Goal: Task Accomplishment & Management: Complete application form

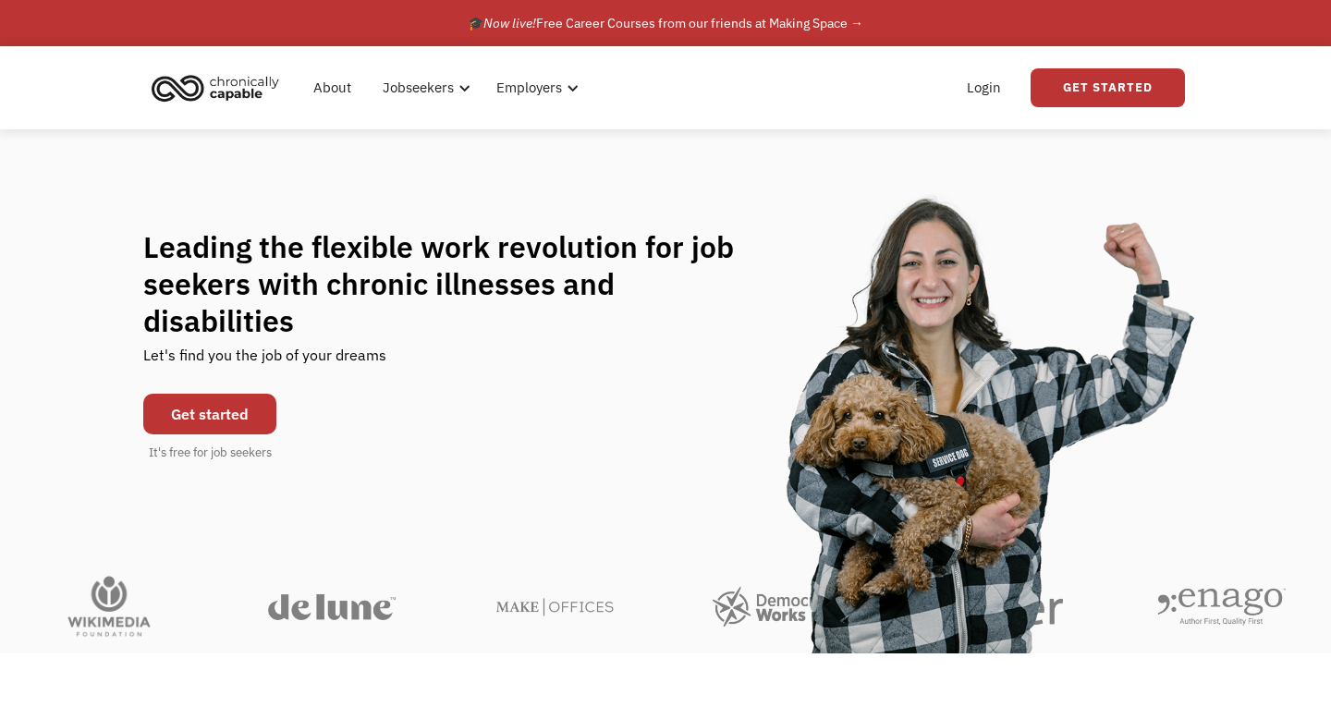
click at [184, 394] on link "Get started" at bounding box center [209, 414] width 133 height 41
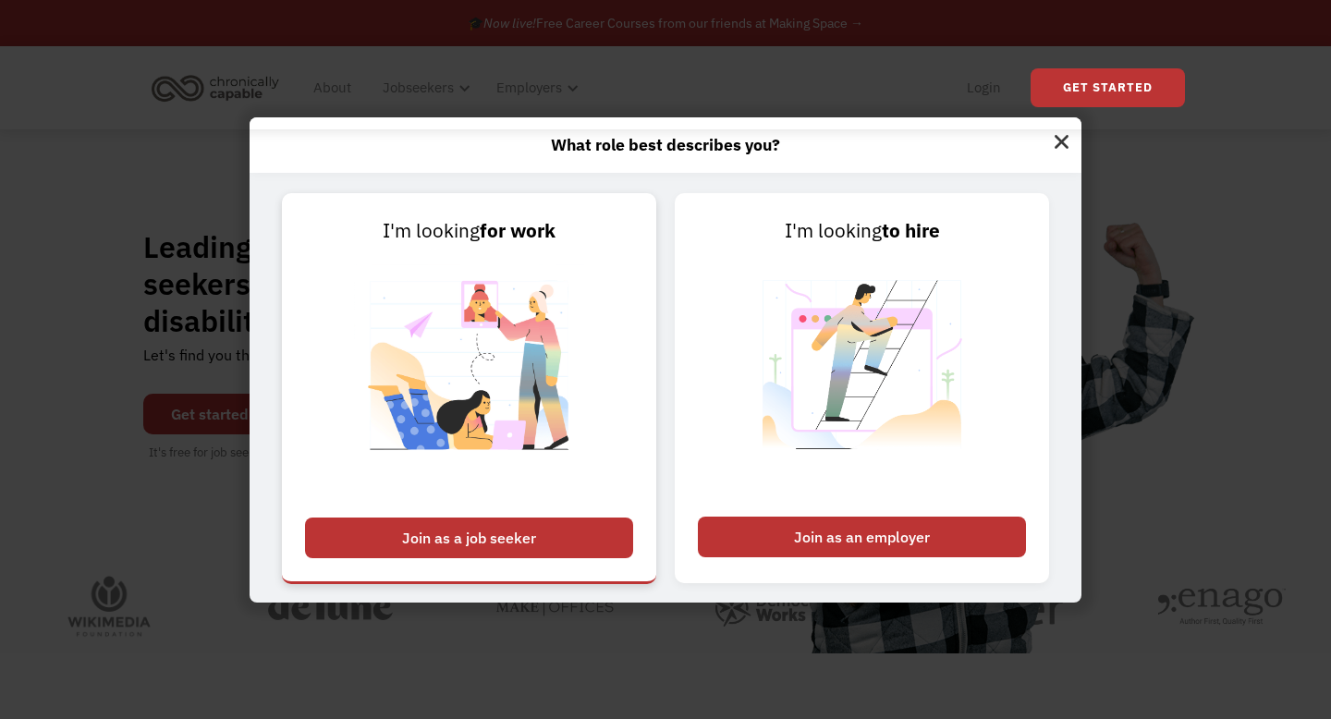
click at [518, 529] on div "Join as a job seeker" at bounding box center [469, 538] width 328 height 41
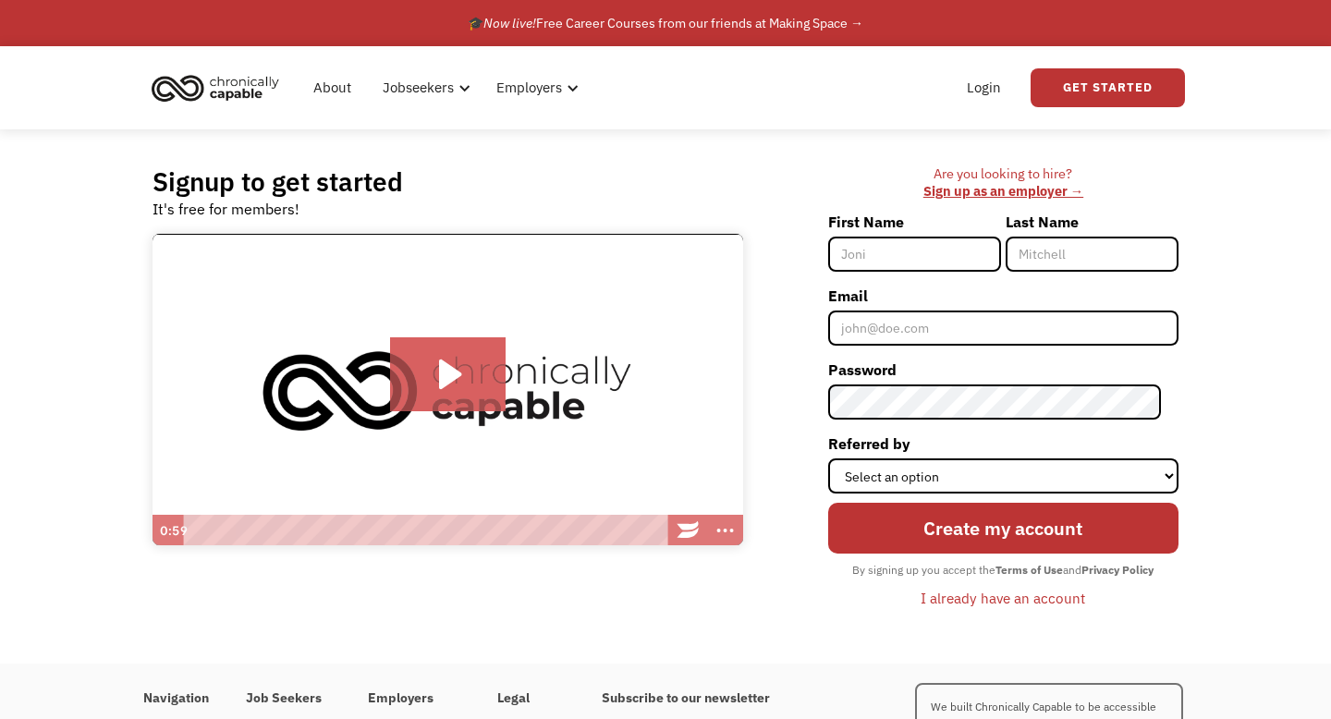
click at [920, 258] on input "First Name" at bounding box center [914, 254] width 173 height 35
type input "Alyssa"
type input "Koutellos"
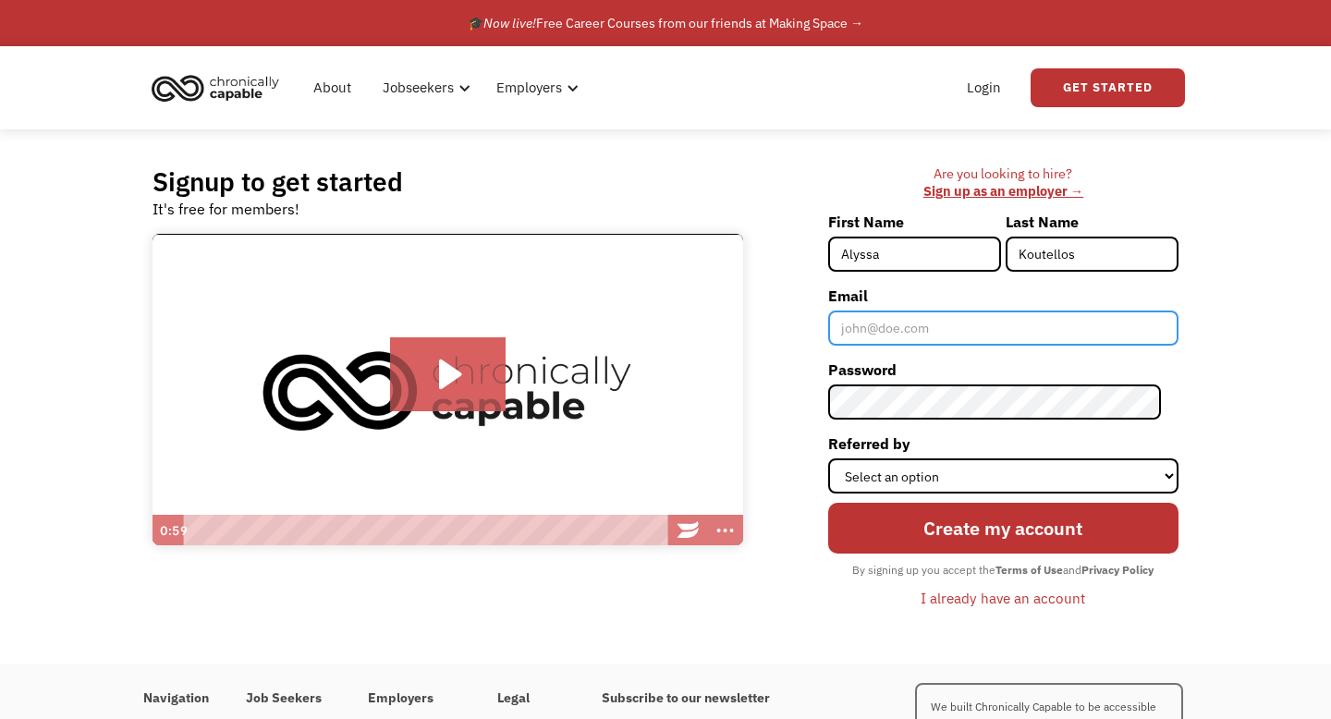
click at [964, 318] on input "Email" at bounding box center [1003, 328] width 350 height 35
type input "[EMAIL_ADDRESS][DOMAIN_NAME]"
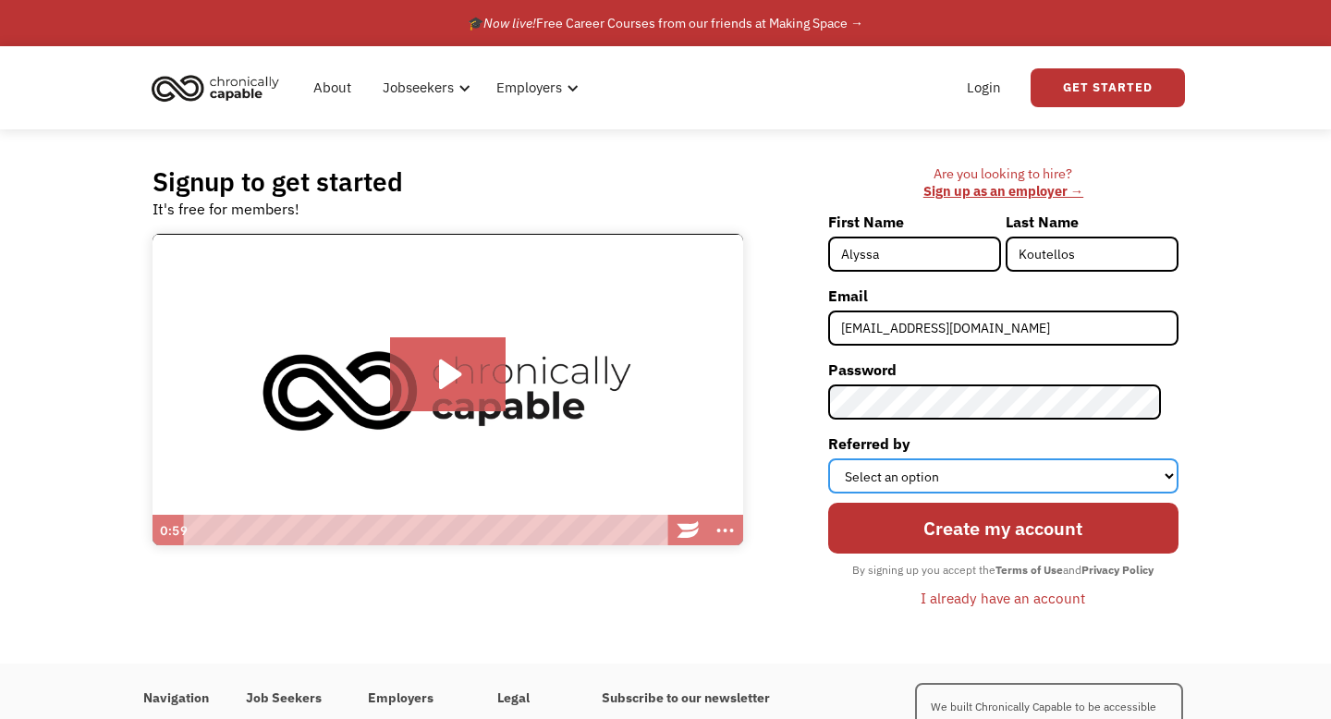
click at [898, 468] on select "Select an option Instagram Facebook Twitter Search Engine News Article Word of …" at bounding box center [1003, 475] width 350 height 35
select select "Instagram"
click at [845, 458] on select "Select an option Instagram Facebook Twitter Search Engine News Article Word of …" at bounding box center [1003, 475] width 350 height 35
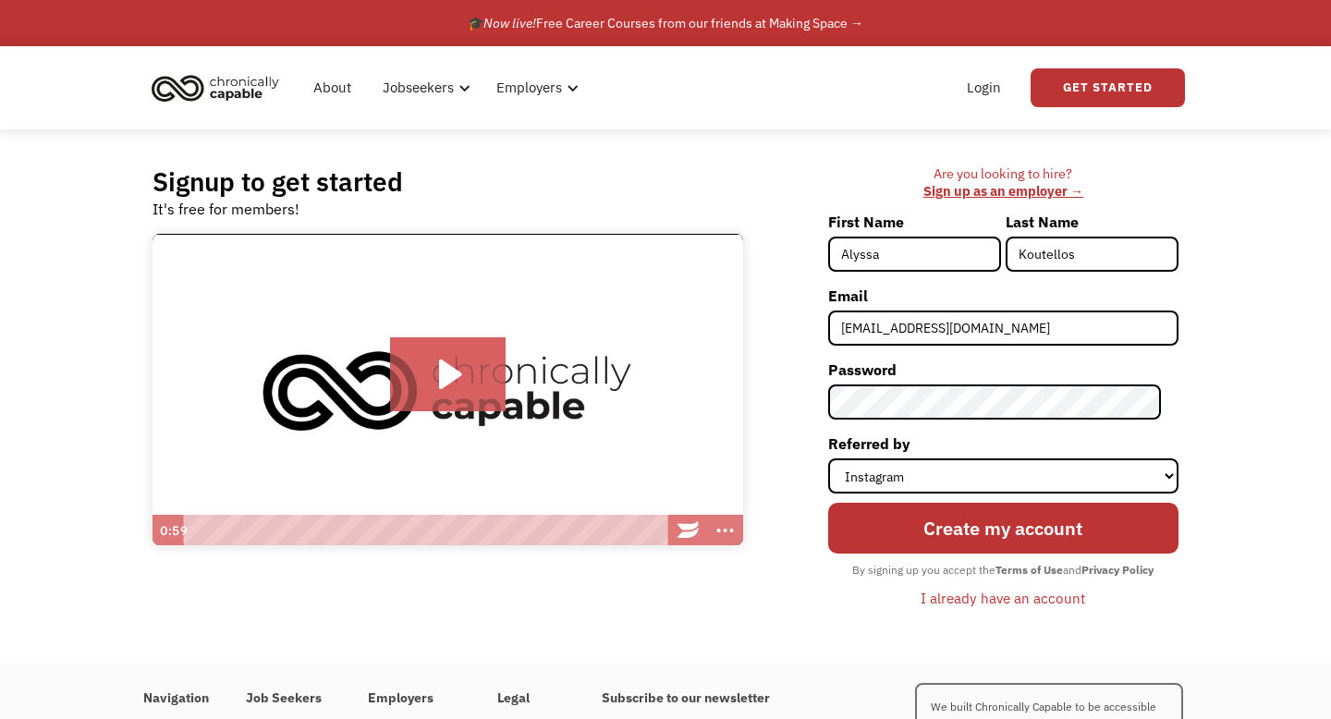
click at [900, 363] on label "Password" at bounding box center [1003, 370] width 350 height 30
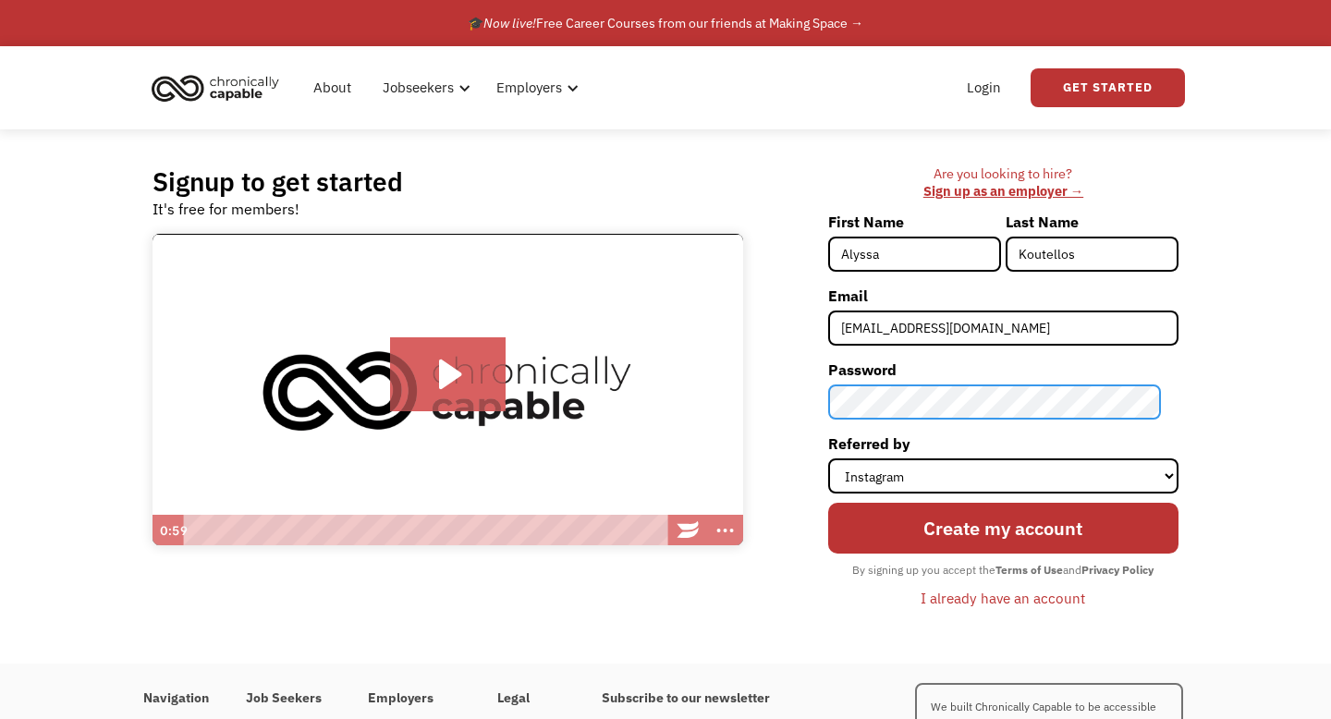
click at [828, 503] on input "Create my account" at bounding box center [1003, 528] width 350 height 51
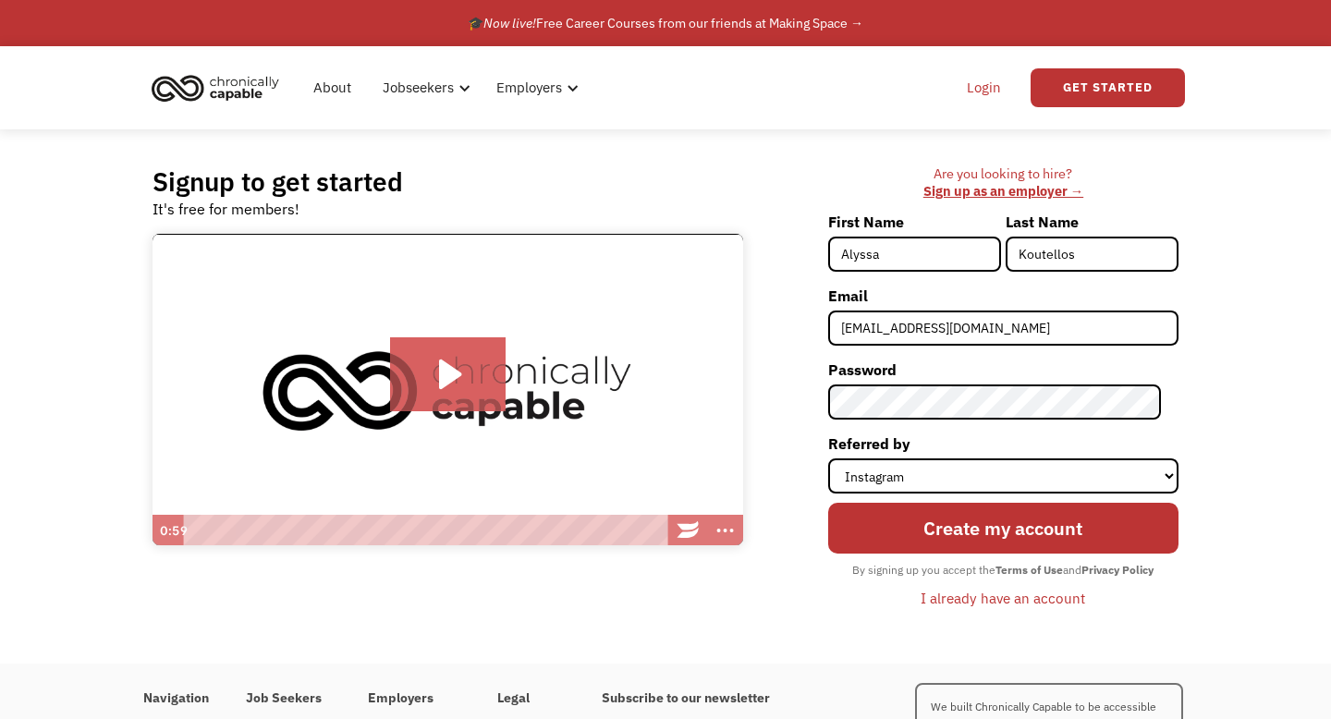
click at [980, 103] on link "Login" at bounding box center [984, 87] width 56 height 59
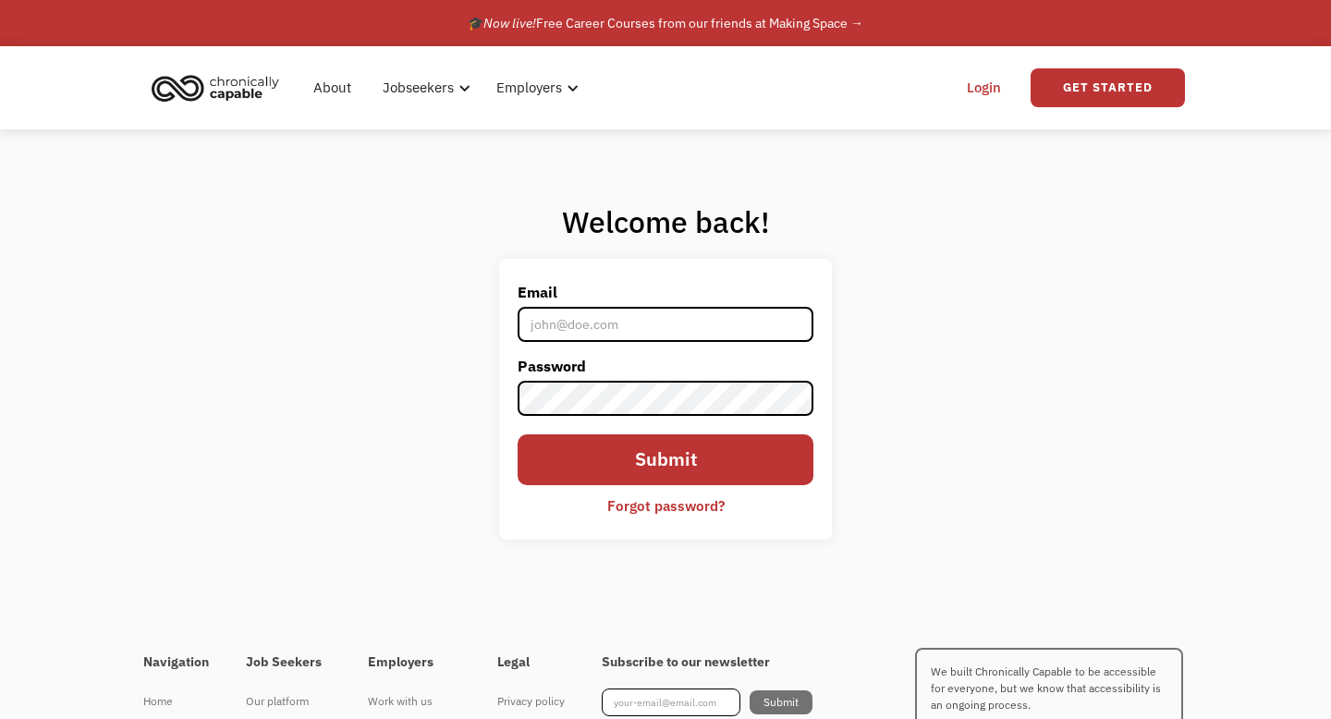
click at [642, 304] on label "Email" at bounding box center [666, 292] width 296 height 30
click at [642, 307] on input "Email" at bounding box center [666, 324] width 296 height 35
click at [638, 322] on input "Email" at bounding box center [666, 324] width 296 height 35
type input "akoutellos@gmail.com"
click at [587, 419] on form "Email akoutellos@gmail.com Password Submit Forgot password?" at bounding box center [666, 399] width 296 height 244
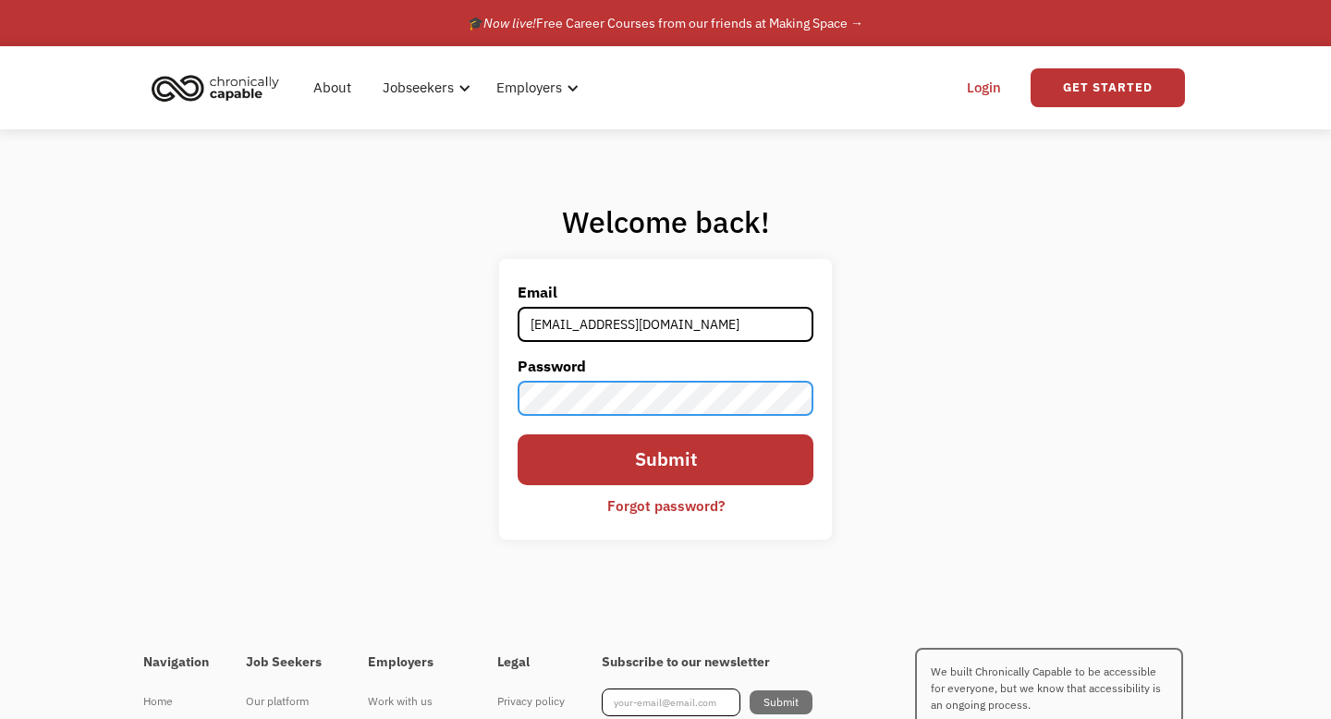
click at [518, 434] on input "Submit" at bounding box center [666, 459] width 296 height 51
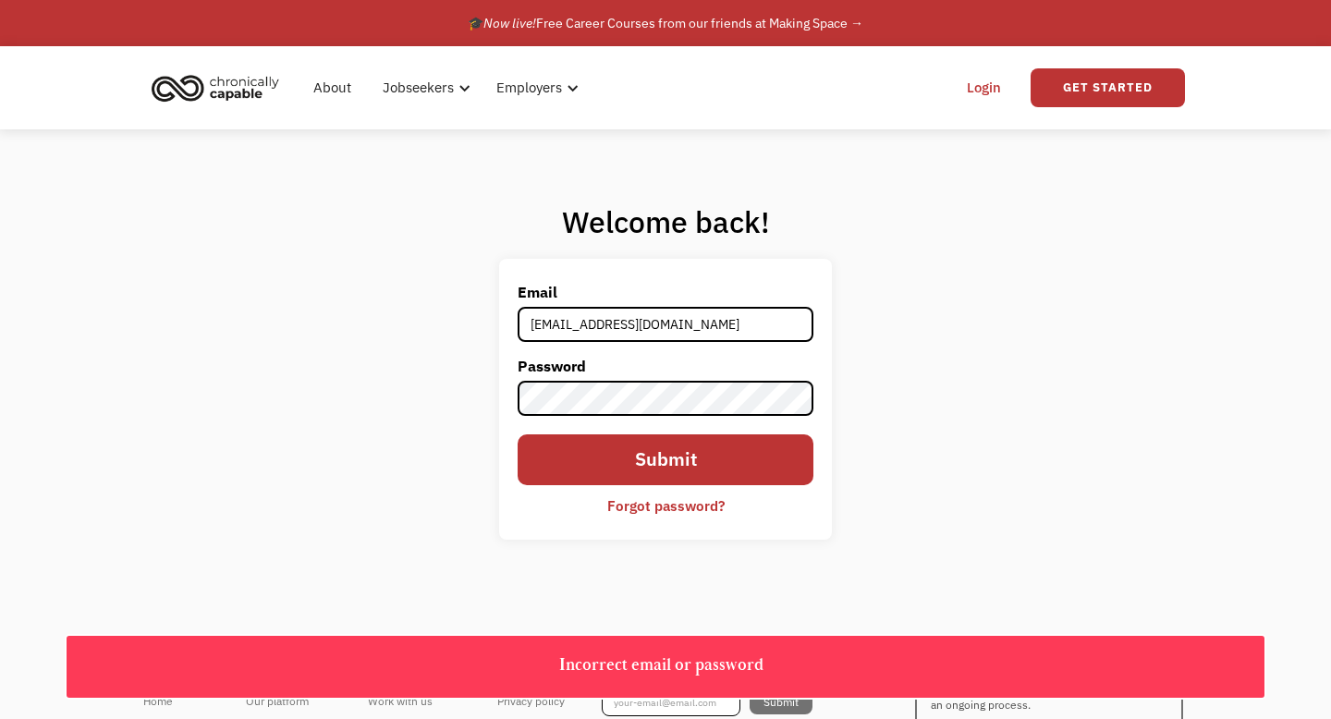
click at [712, 510] on div "Forgot password?" at bounding box center [665, 505] width 117 height 22
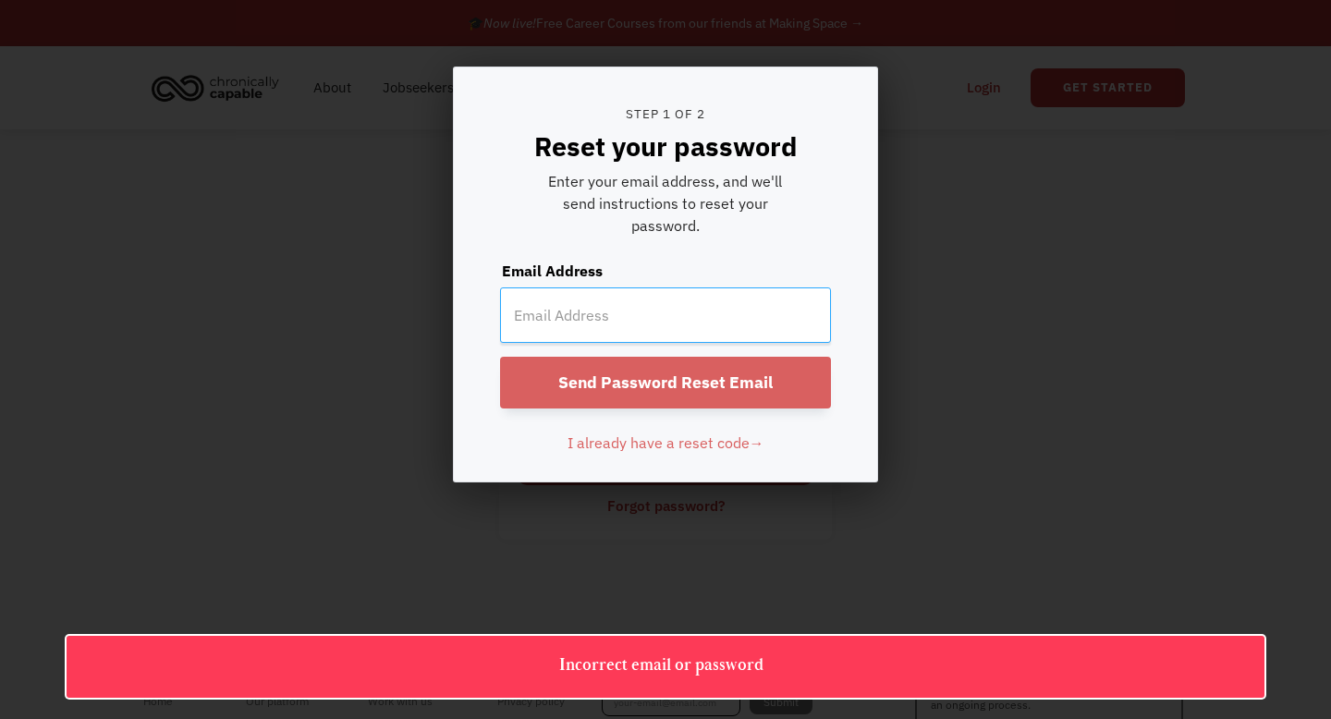
click at [592, 306] on input "email" at bounding box center [665, 314] width 331 height 55
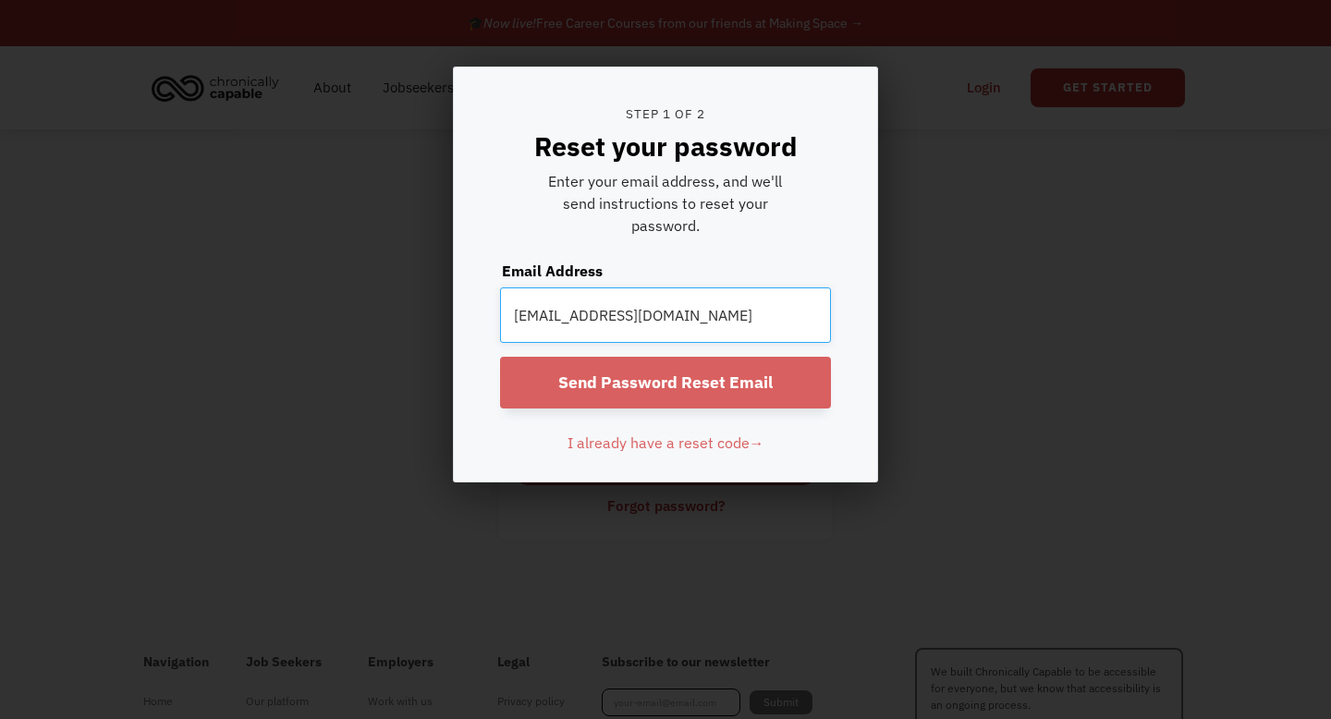
type input "akoutellos@gmail.com"
click at [736, 389] on input "Send Password Reset Email" at bounding box center [665, 383] width 331 height 52
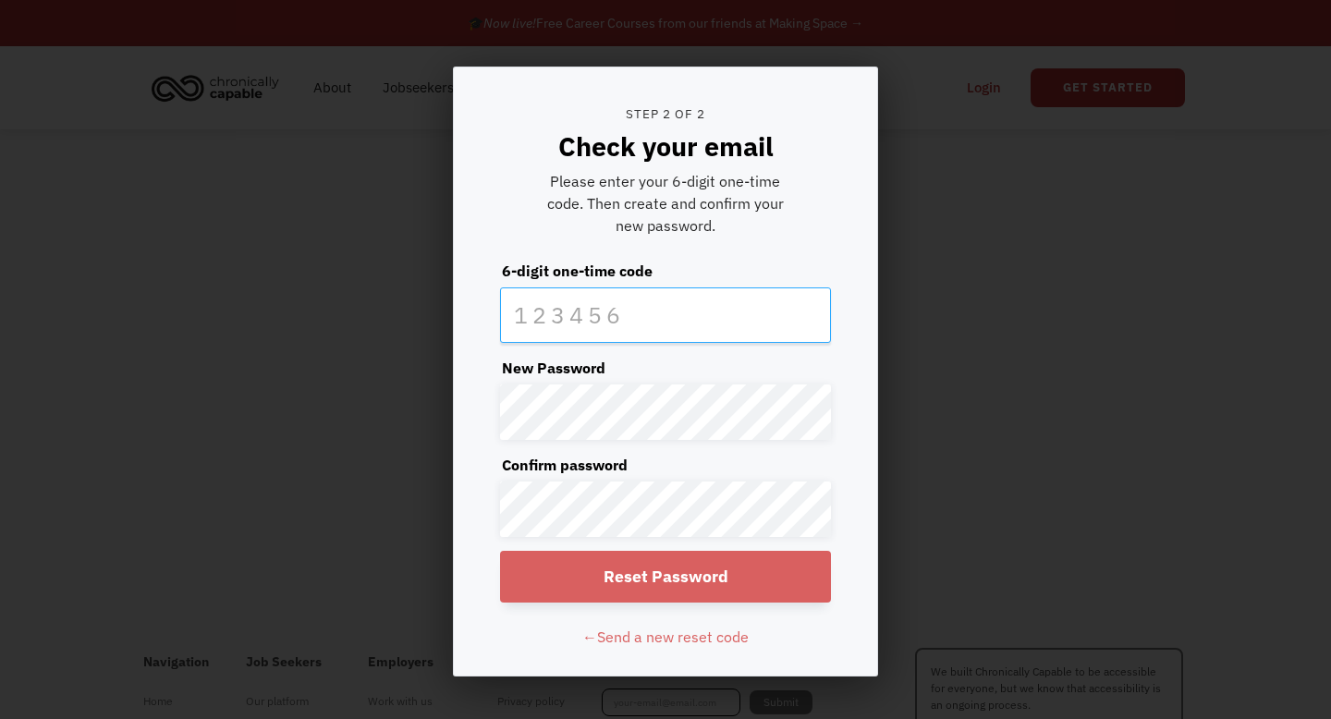
click at [657, 309] on input "text" at bounding box center [665, 314] width 331 height 55
paste input "305371"
type input "305371"
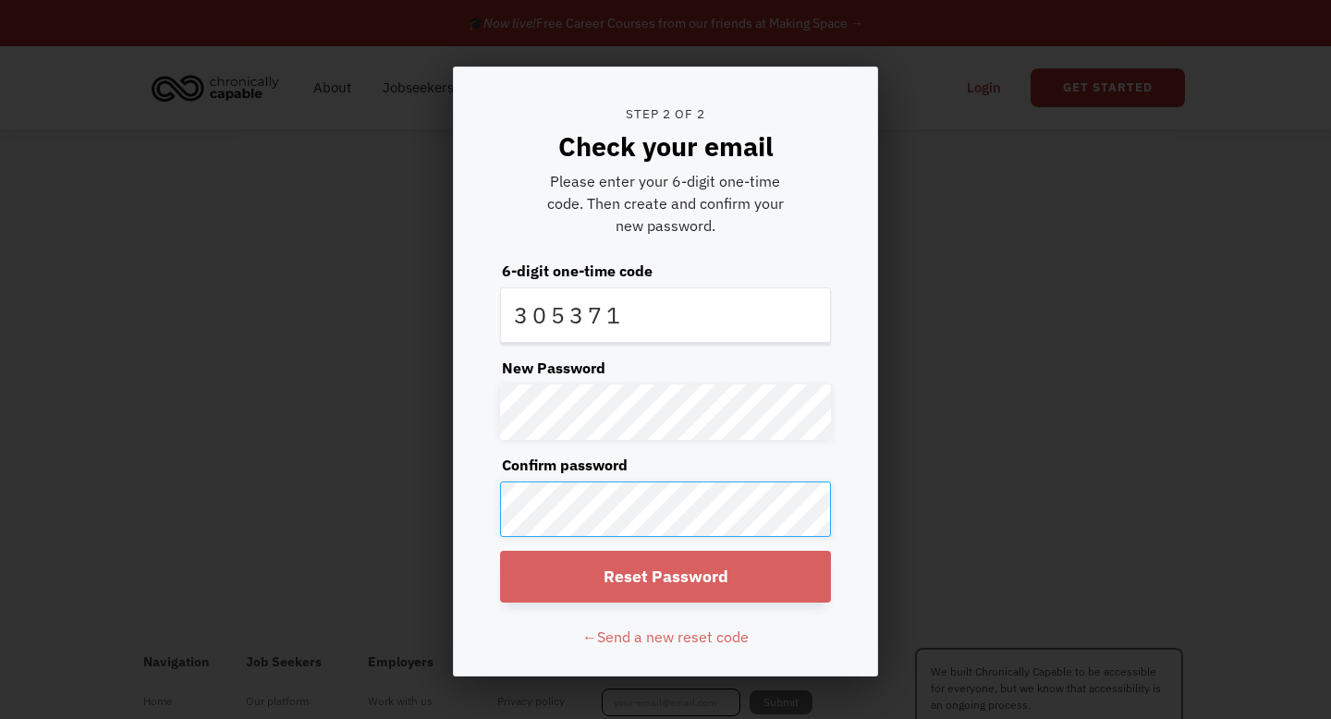
click at [500, 551] on input "Reset Password" at bounding box center [665, 577] width 331 height 52
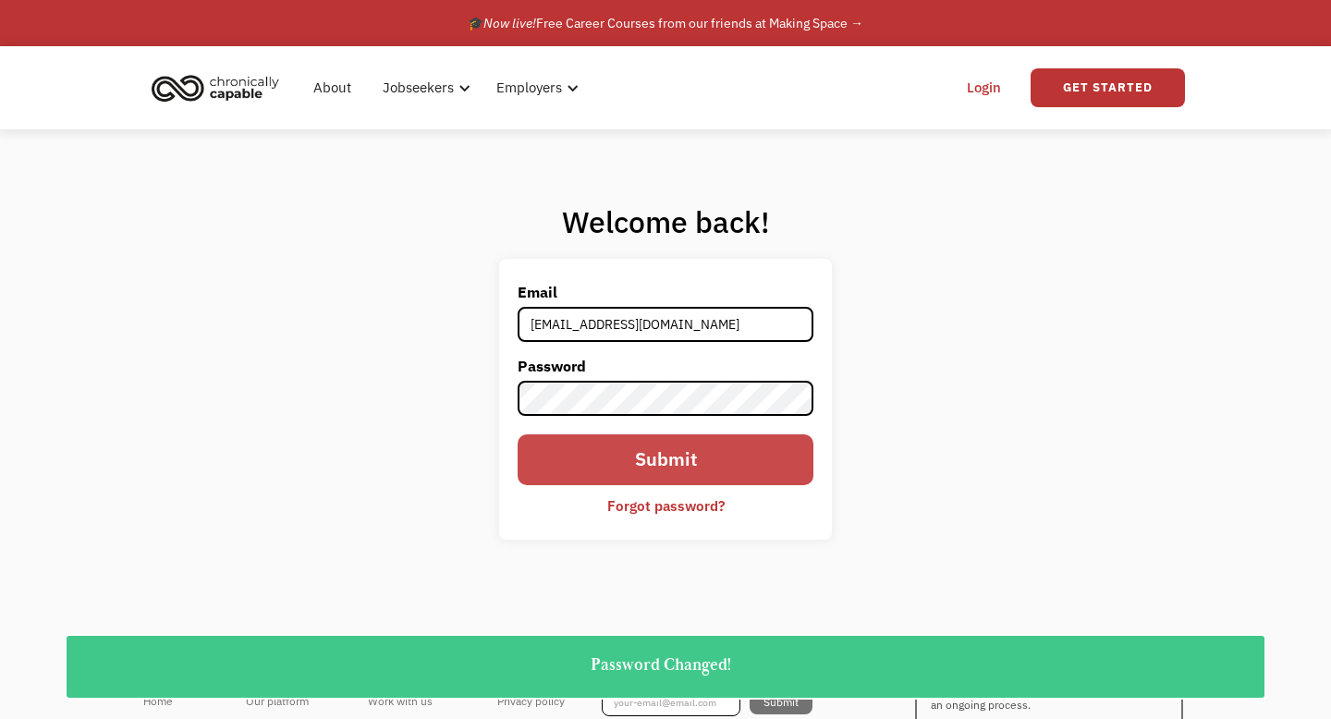
click at [743, 465] on input "Submit" at bounding box center [666, 459] width 296 height 51
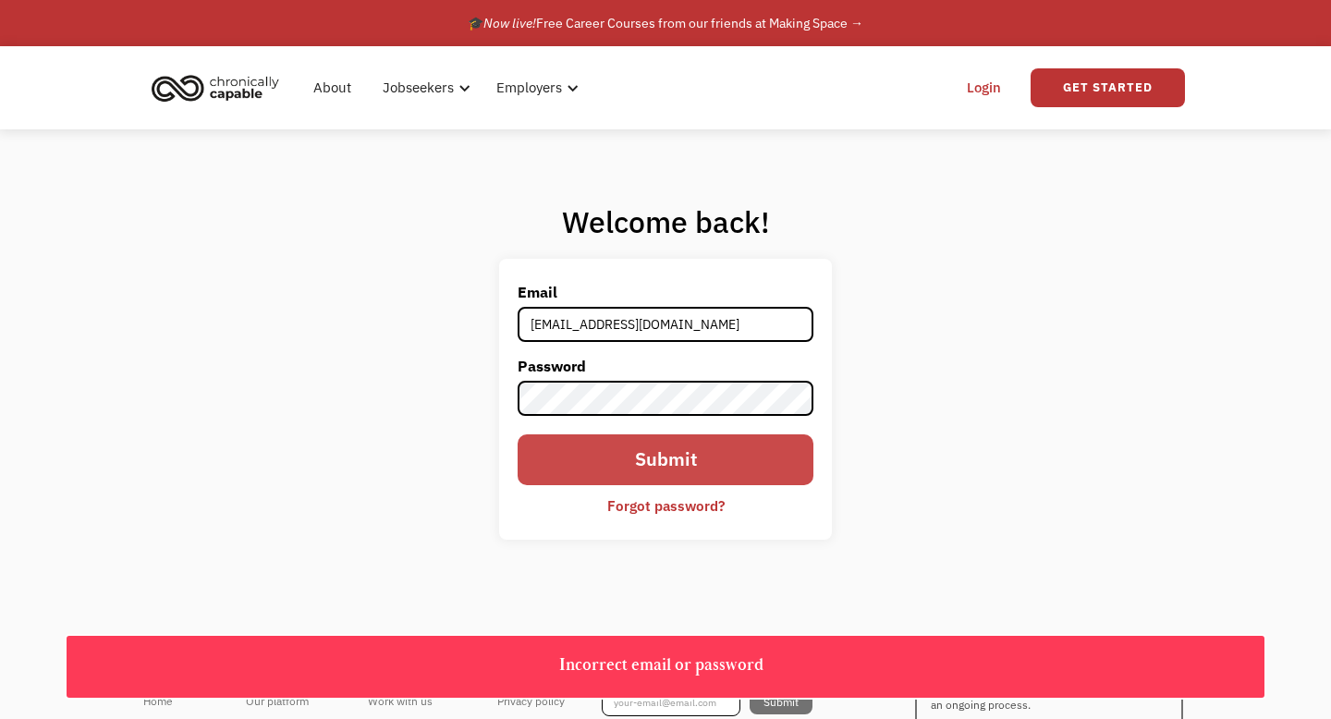
click at [730, 435] on input "Submit" at bounding box center [666, 459] width 296 height 51
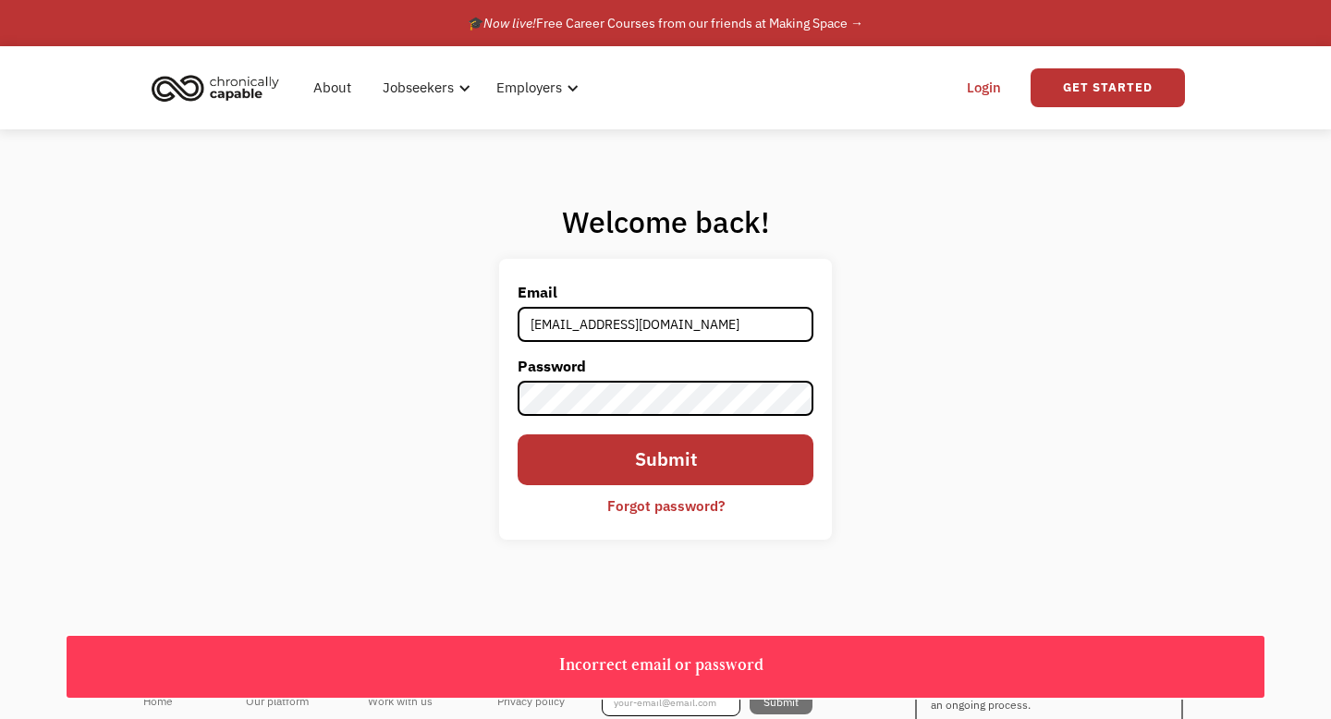
click at [677, 365] on label "Password" at bounding box center [666, 366] width 296 height 30
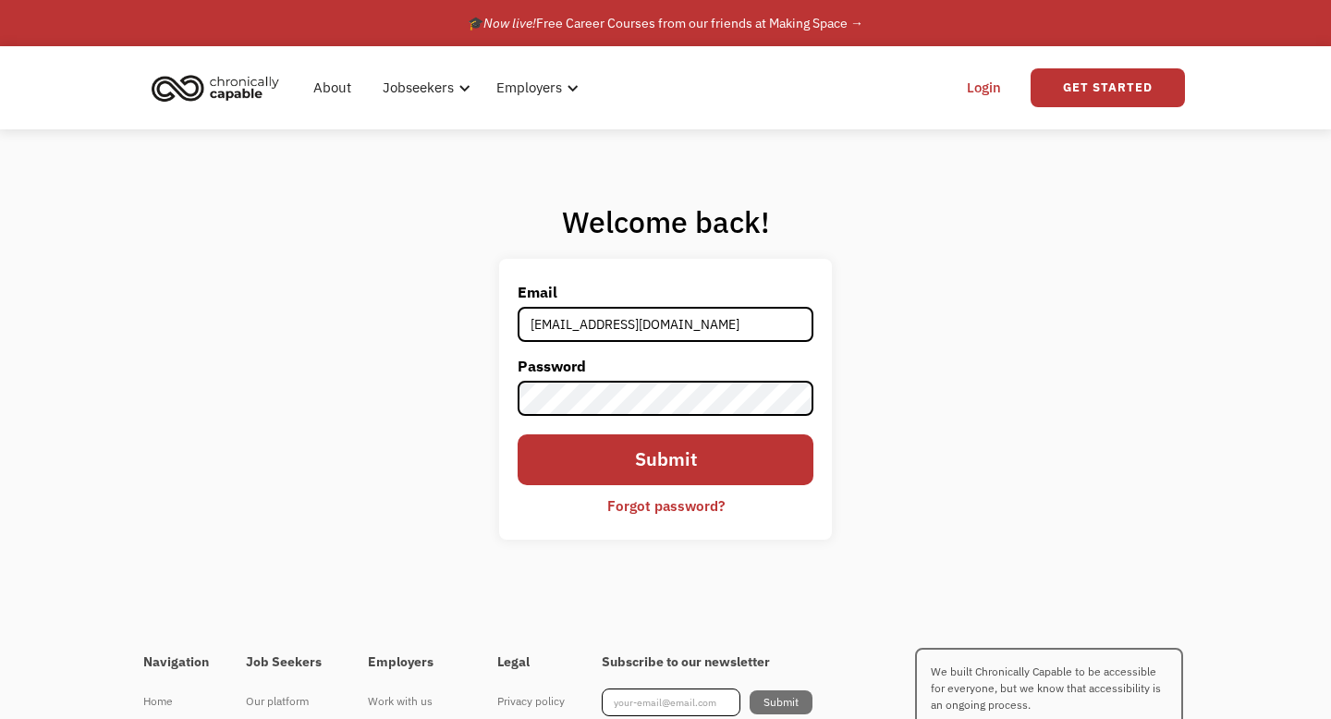
click at [676, 379] on label "Password" at bounding box center [666, 366] width 296 height 30
click at [518, 434] on input "Submit" at bounding box center [666, 459] width 296 height 51
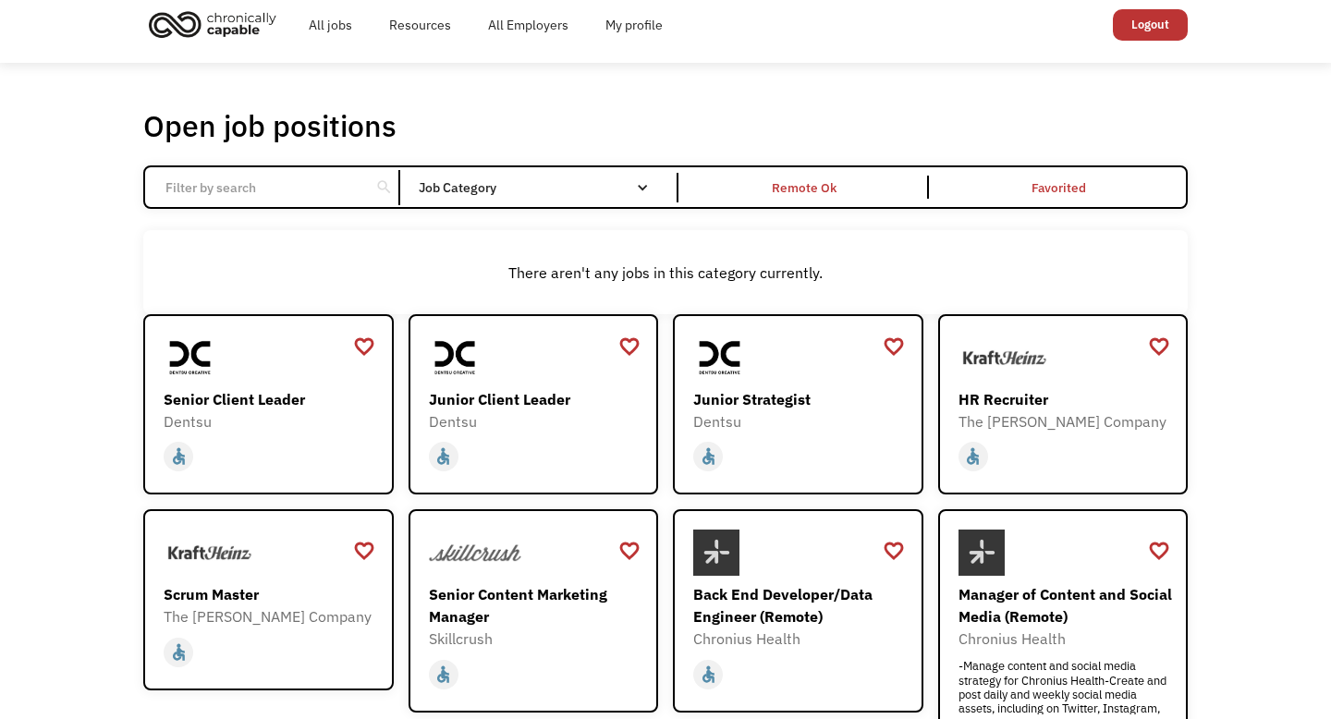
scroll to position [16, 0]
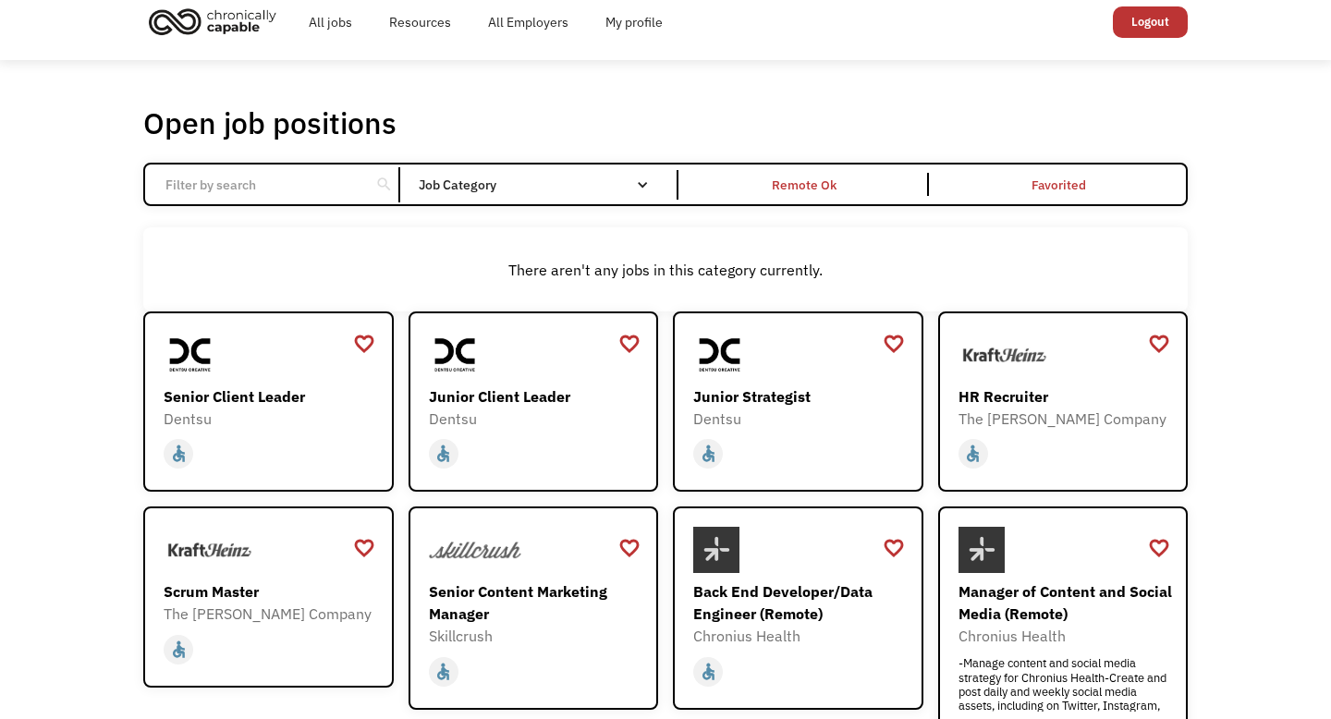
click at [555, 157] on div "Open job positions You have X liked items Search search Filter by category Admi…" at bounding box center [665, 599] width 1044 height 991
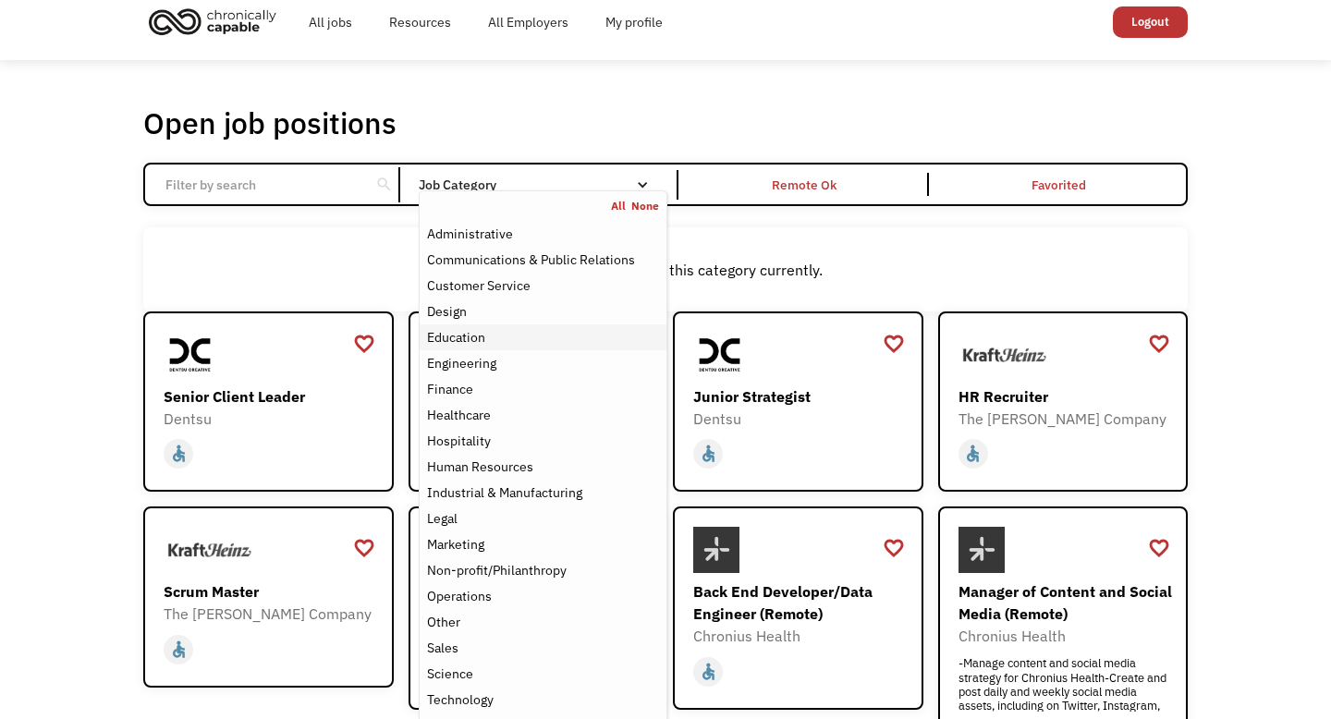
click at [469, 338] on div "Education" at bounding box center [456, 337] width 58 height 22
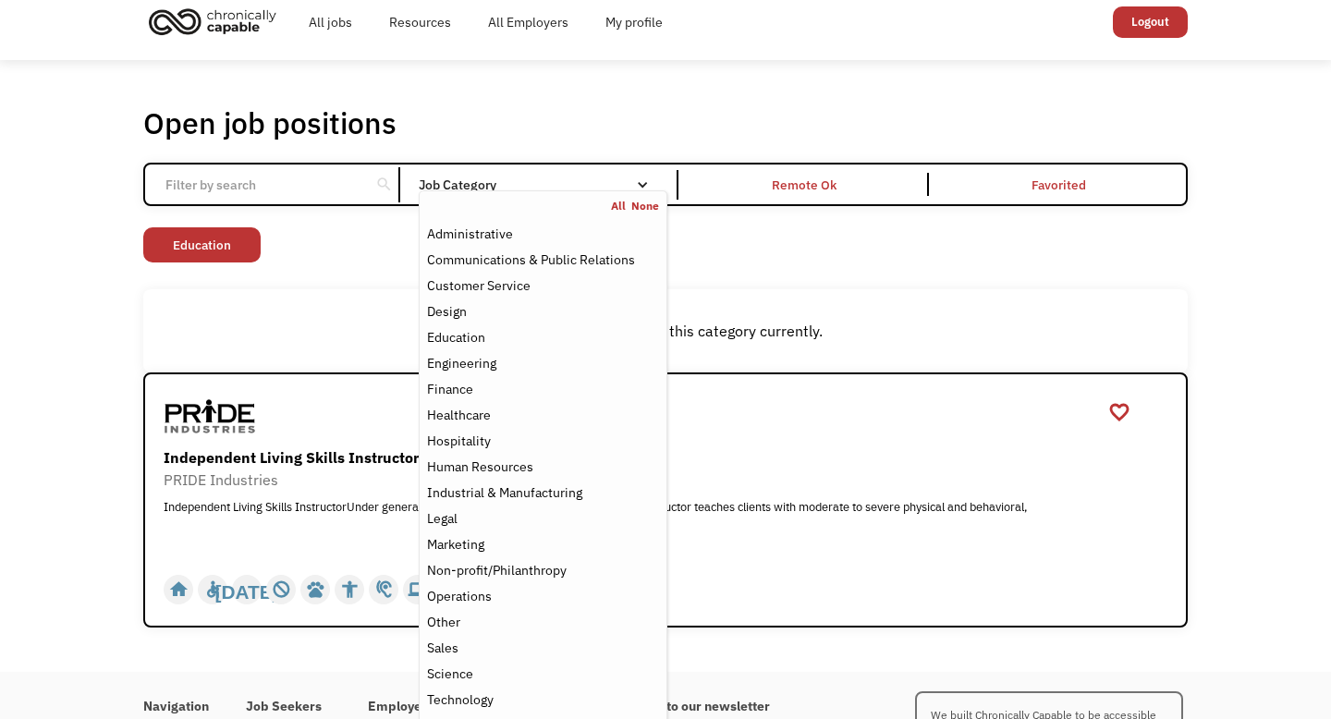
scroll to position [104, 0]
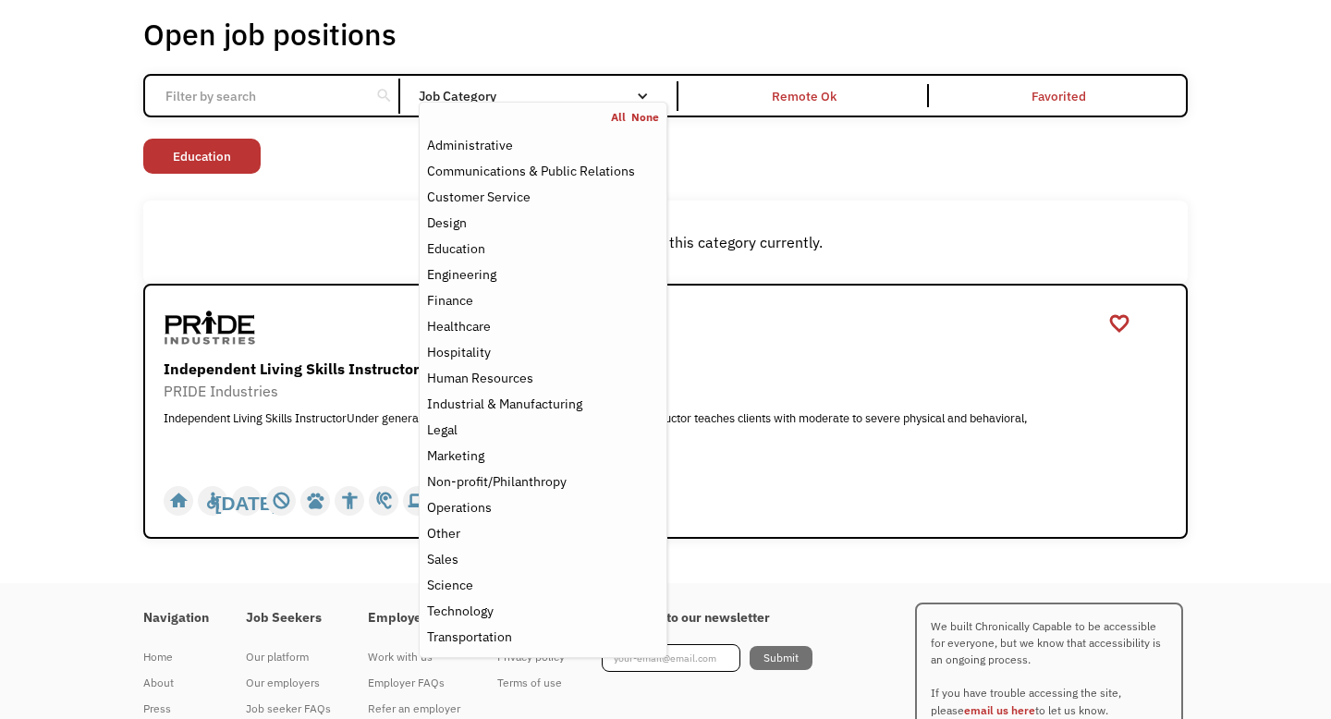
click at [988, 295] on link "Independent Living Skills Instructor PRIDE Industries Independent Living Skills…" at bounding box center [665, 411] width 1044 height 255
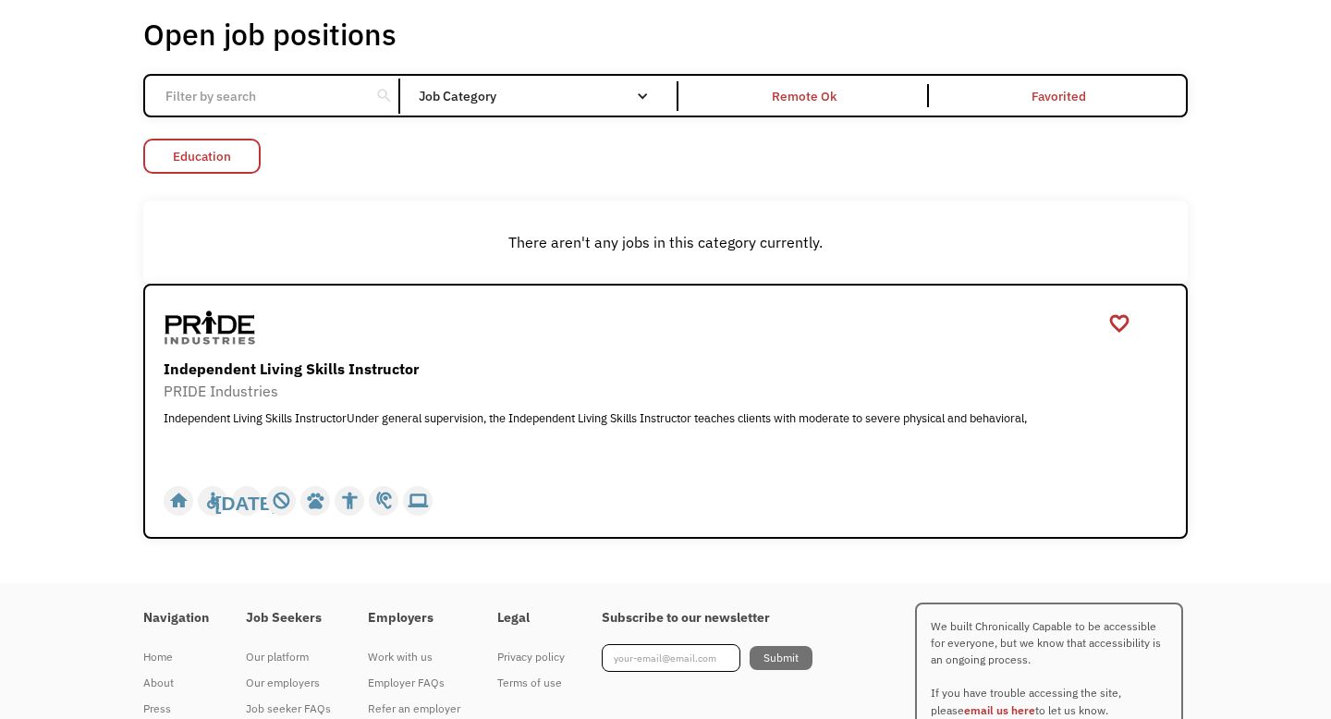
click at [209, 170] on link "Education" at bounding box center [201, 156] width 117 height 35
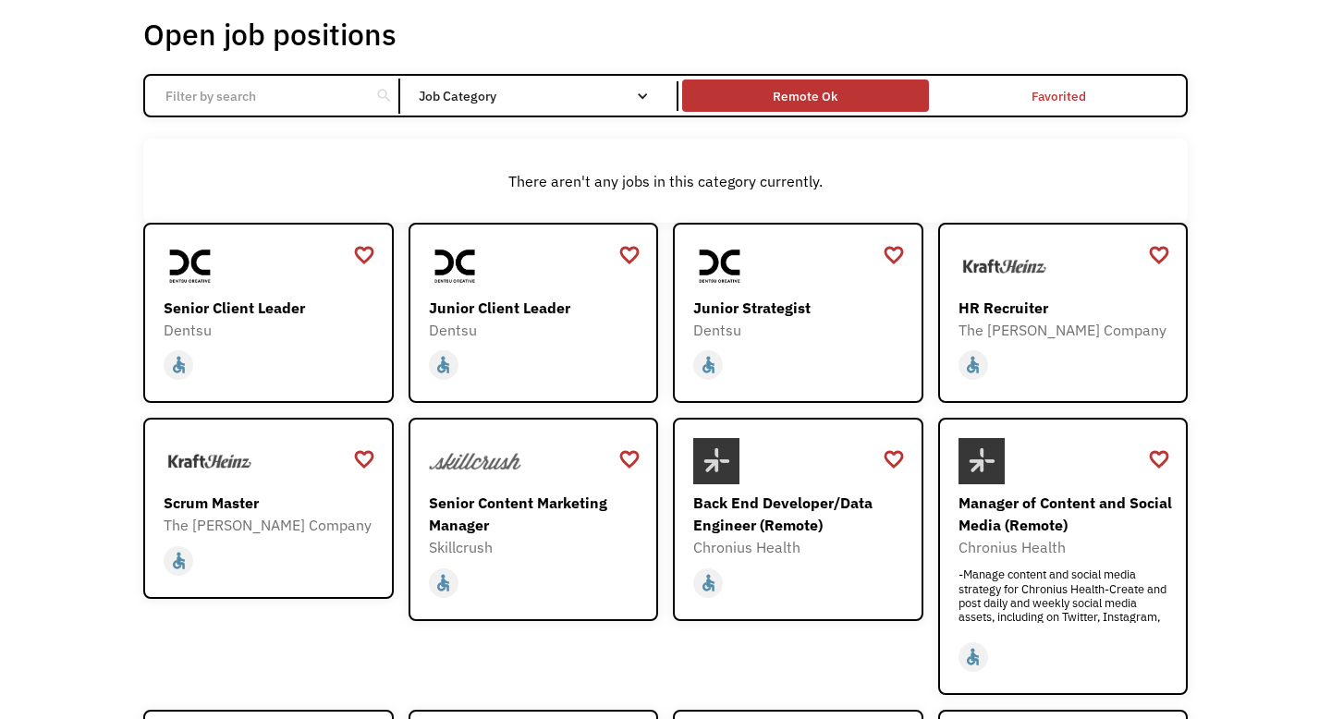
click at [820, 92] on div "Remote Ok" at bounding box center [805, 96] width 65 height 22
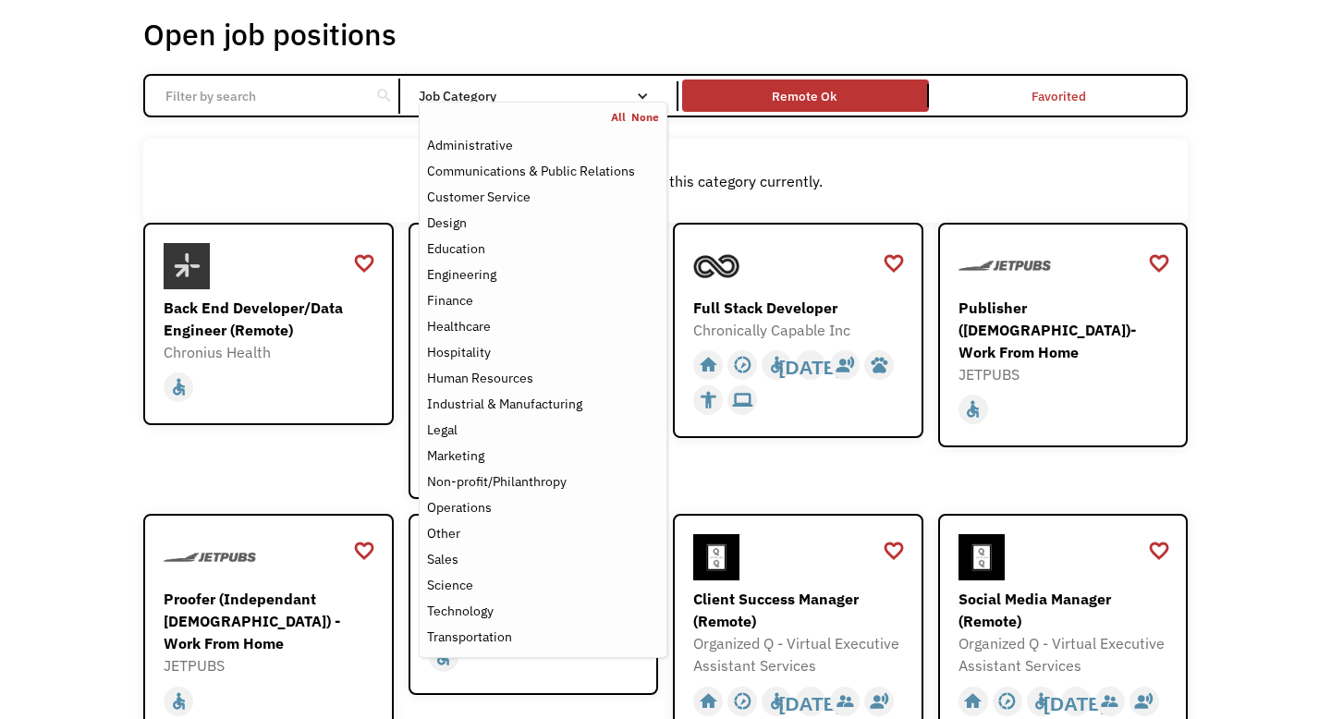
click at [621, 117] on link "All" at bounding box center [621, 117] width 20 height 15
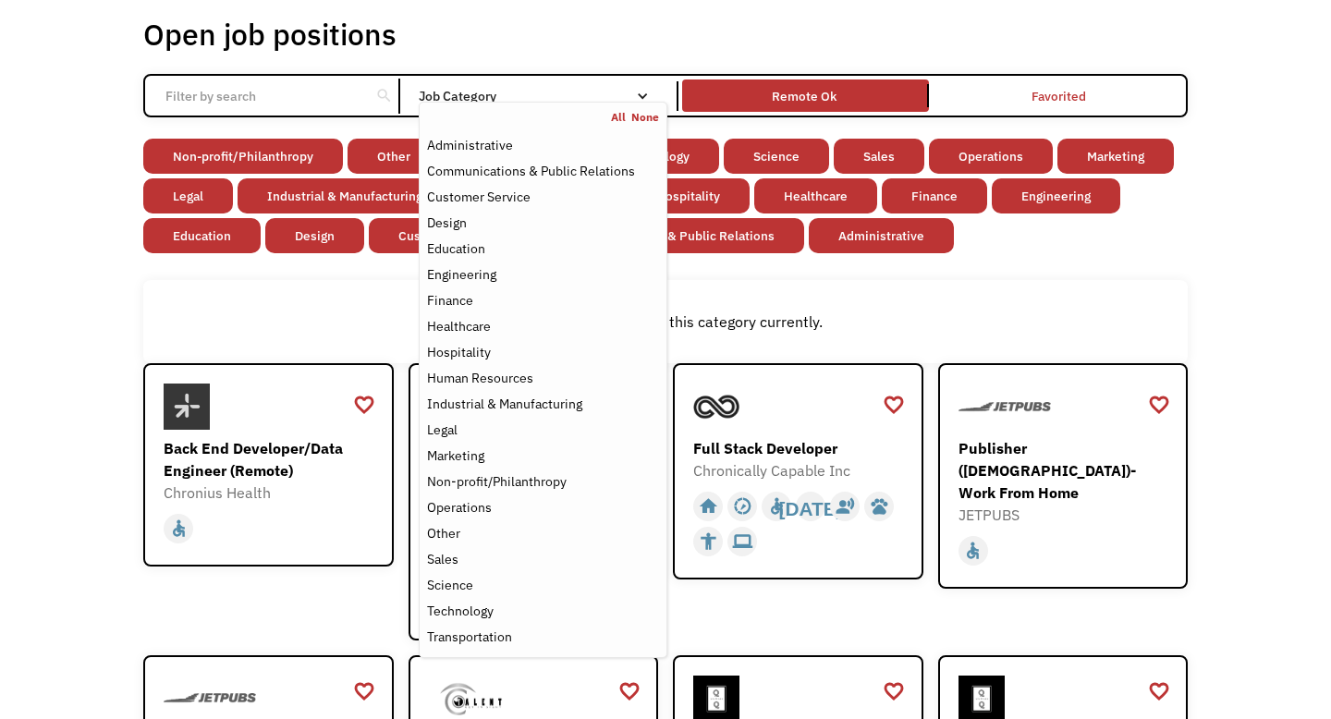
click at [654, 118] on link "None" at bounding box center [645, 117] width 28 height 15
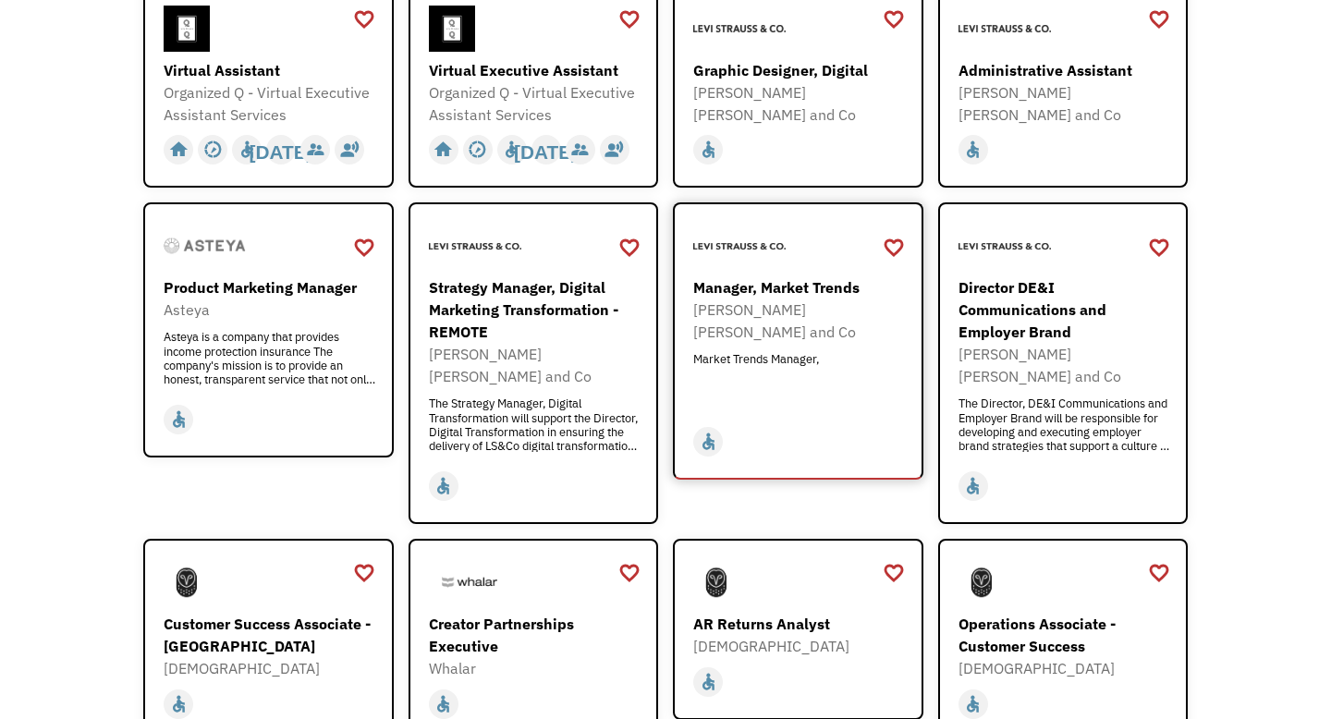
scroll to position [862, 0]
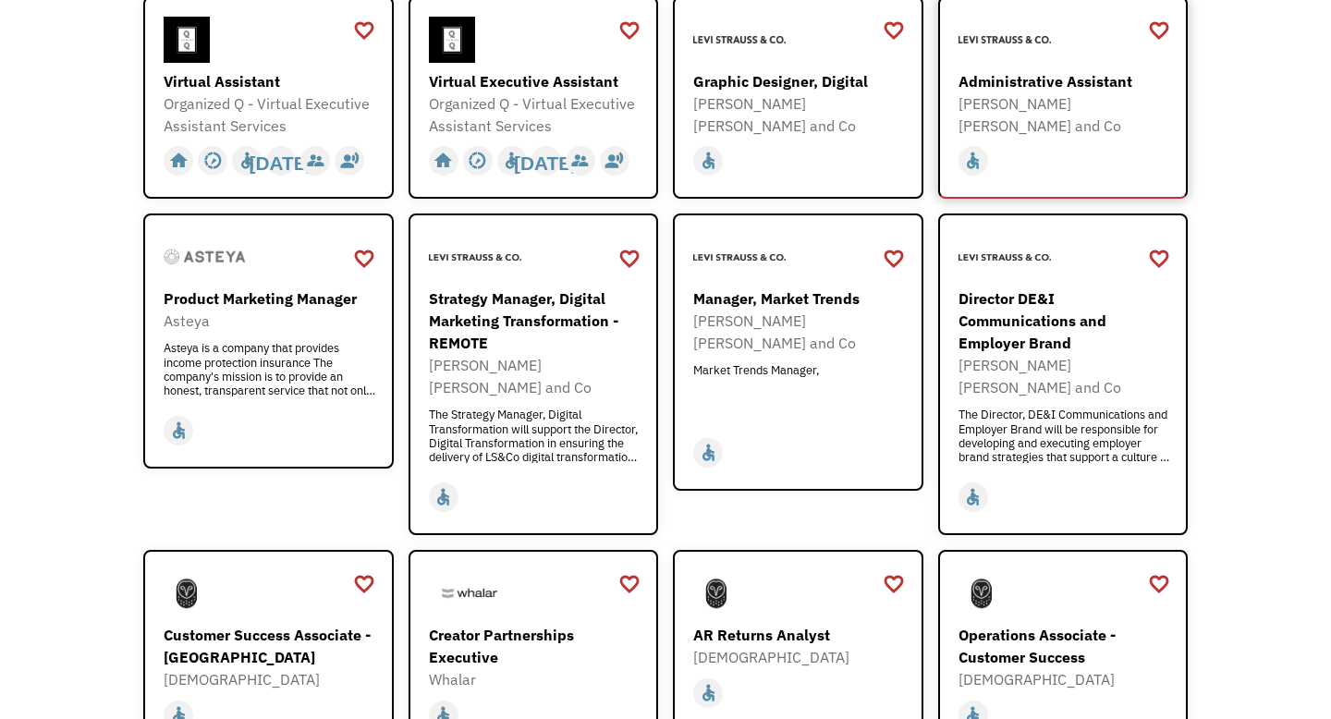
click at [1036, 78] on div "Administrative Assistant" at bounding box center [1065, 81] width 214 height 22
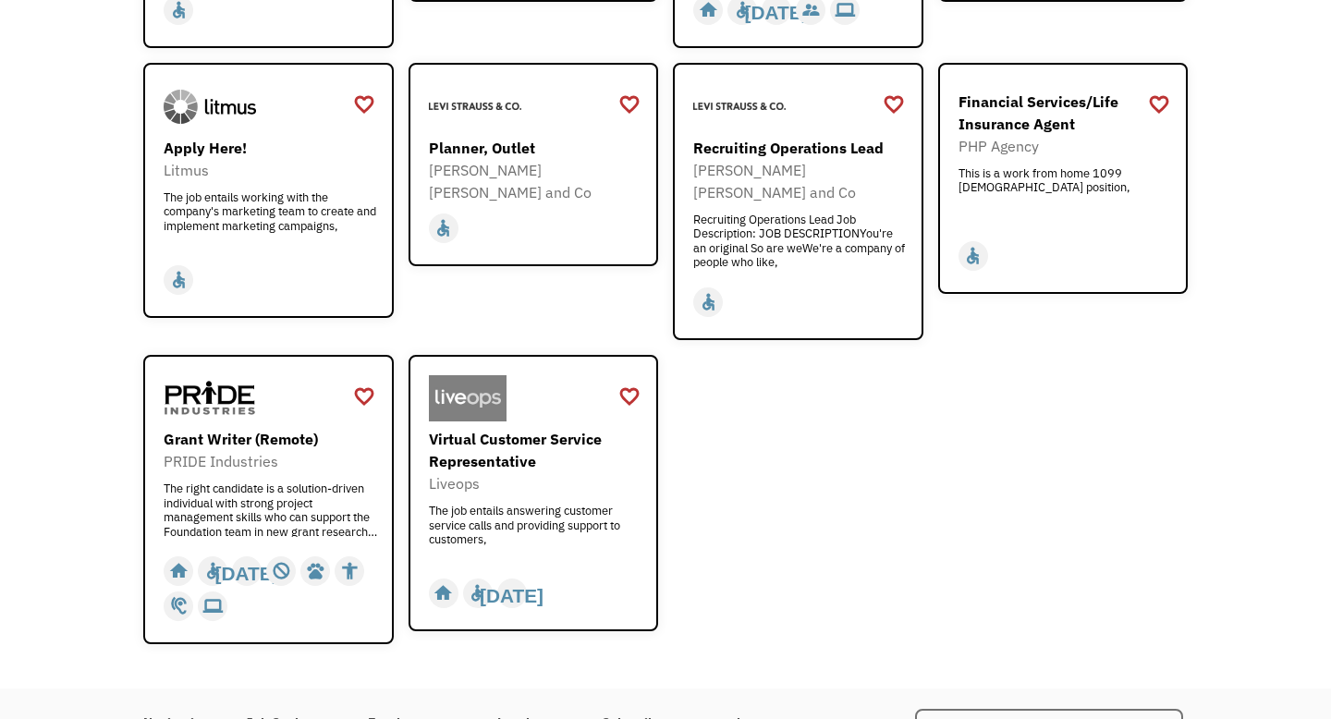
scroll to position [2225, 0]
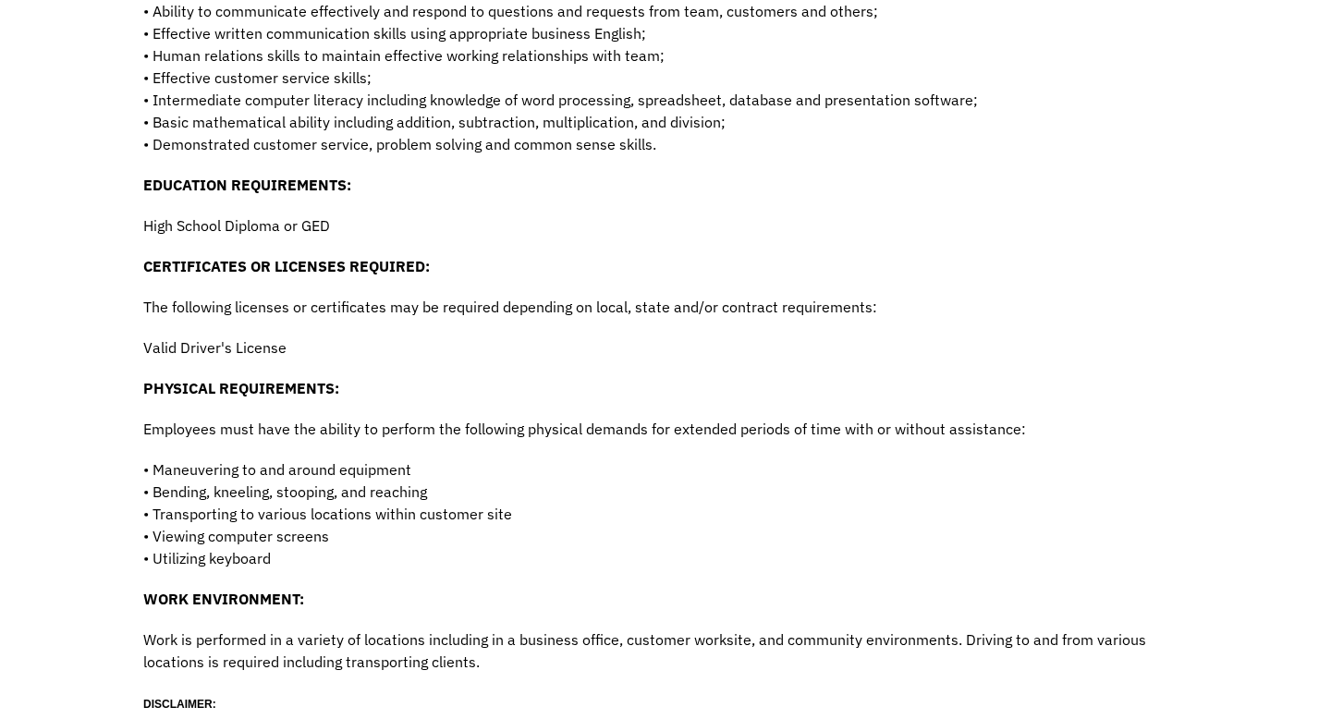
scroll to position [1438, 0]
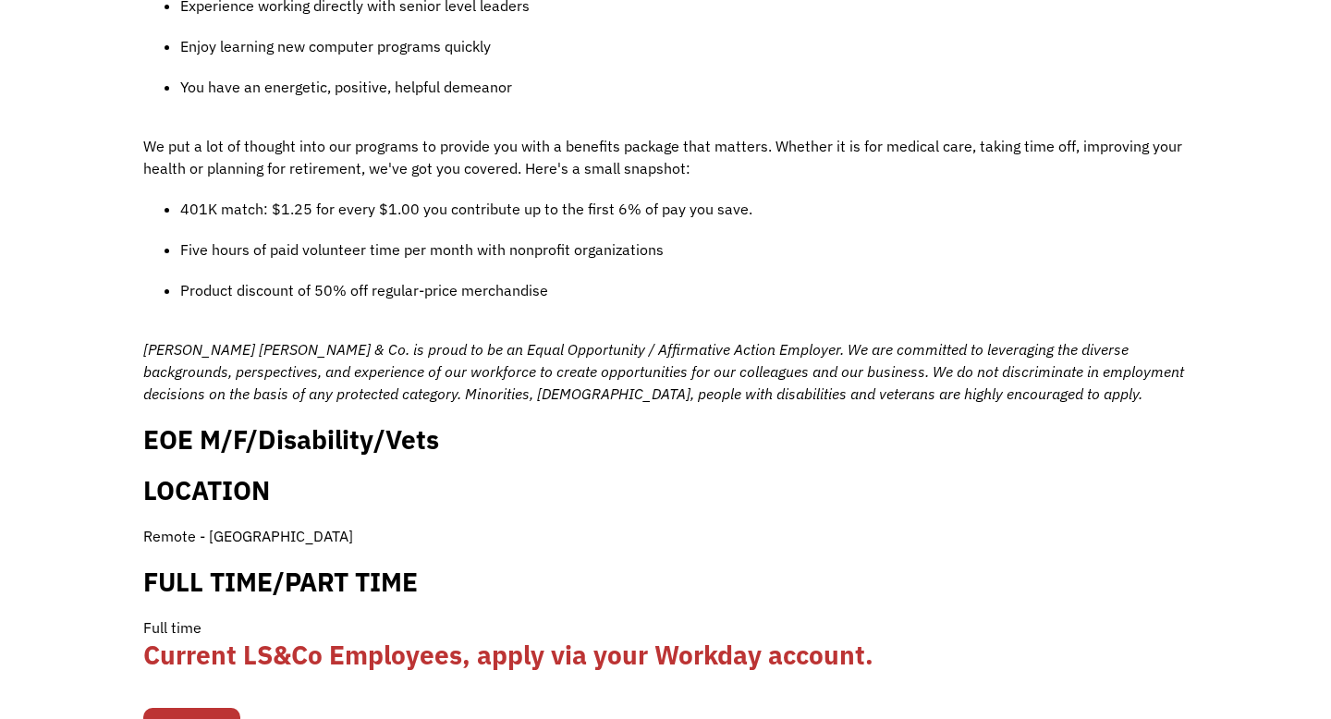
scroll to position [1673, 0]
